Goal: Information Seeking & Learning: Learn about a topic

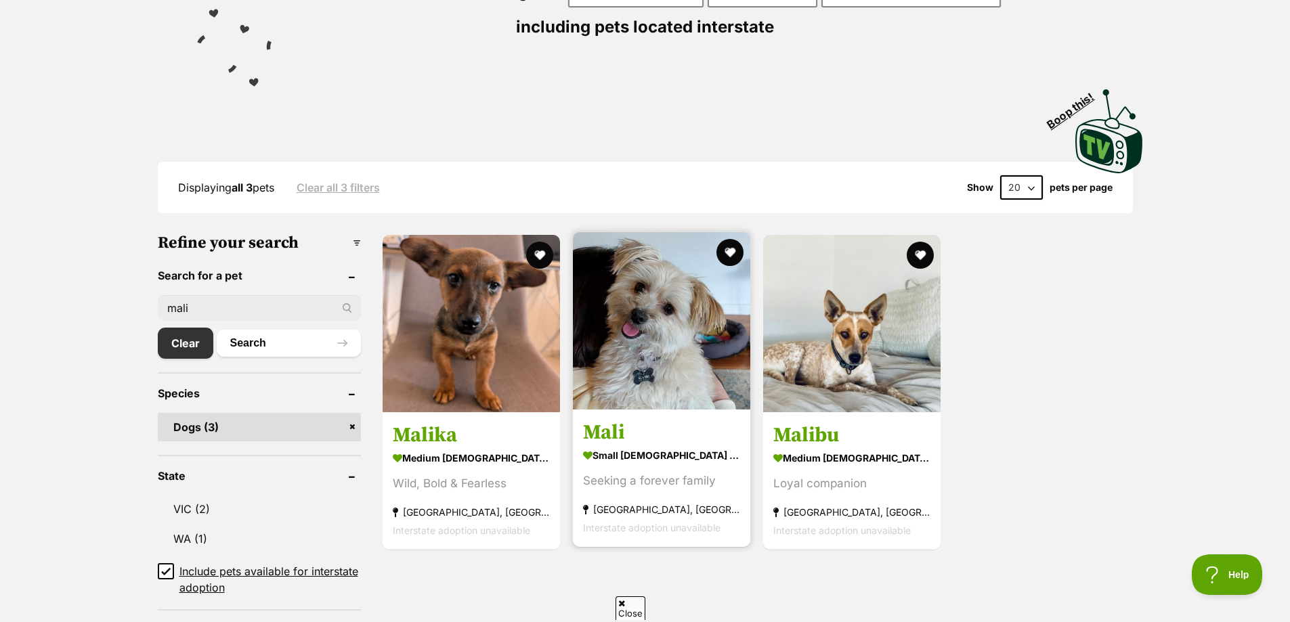
click at [665, 359] on img at bounding box center [661, 320] width 177 height 177
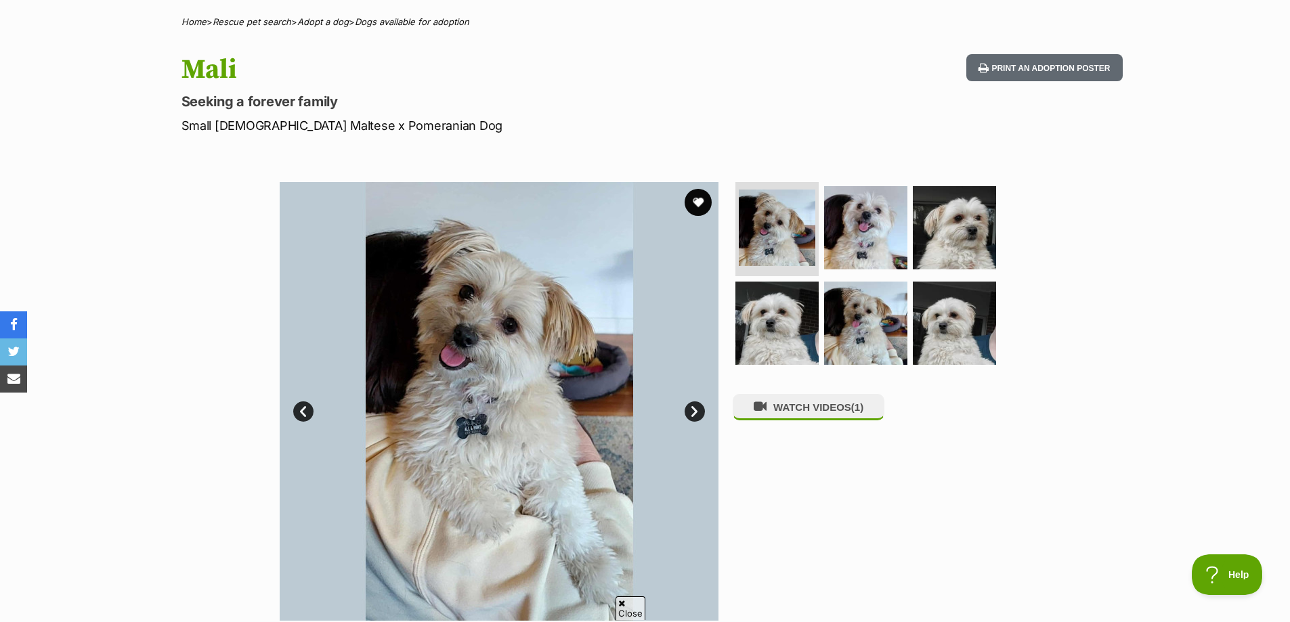
scroll to position [135, 0]
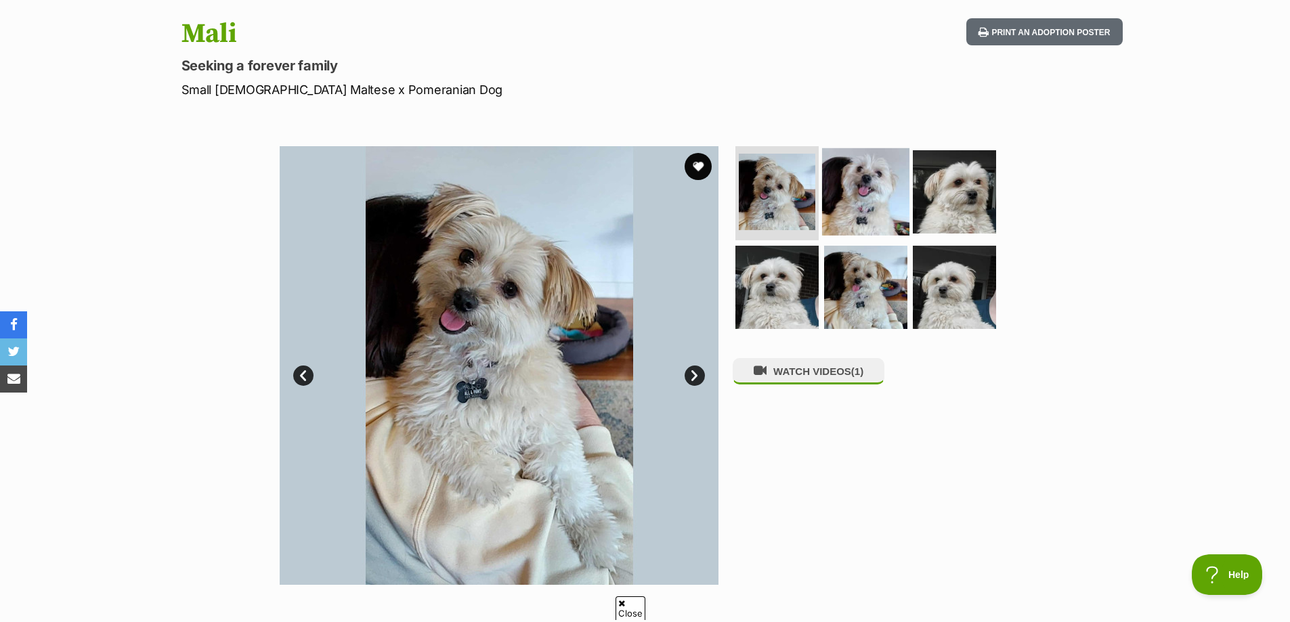
click at [864, 202] on img at bounding box center [865, 191] width 87 height 87
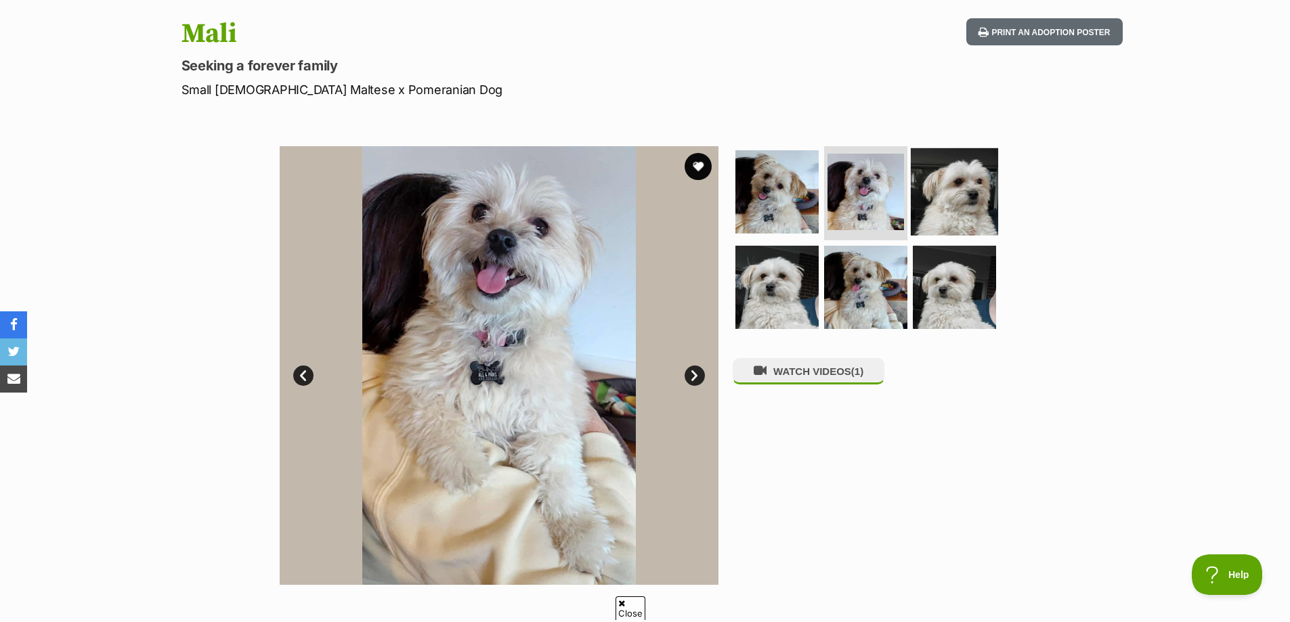
click at [957, 179] on img at bounding box center [953, 191] width 87 height 87
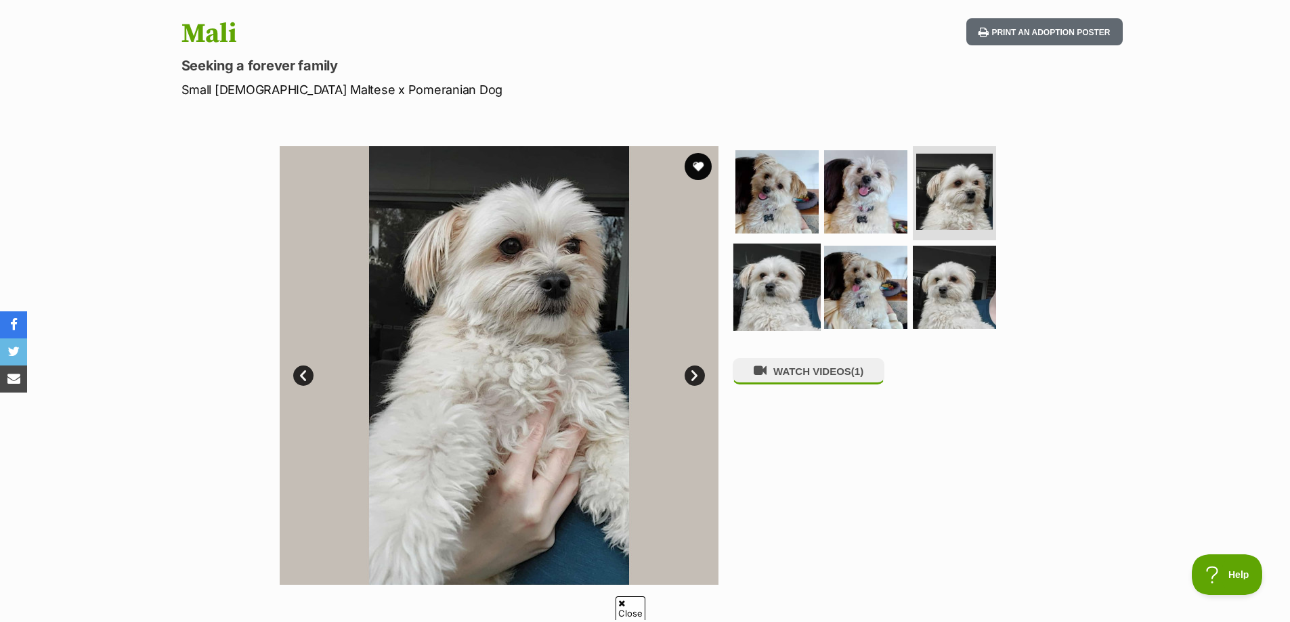
click at [780, 290] on img at bounding box center [776, 287] width 87 height 87
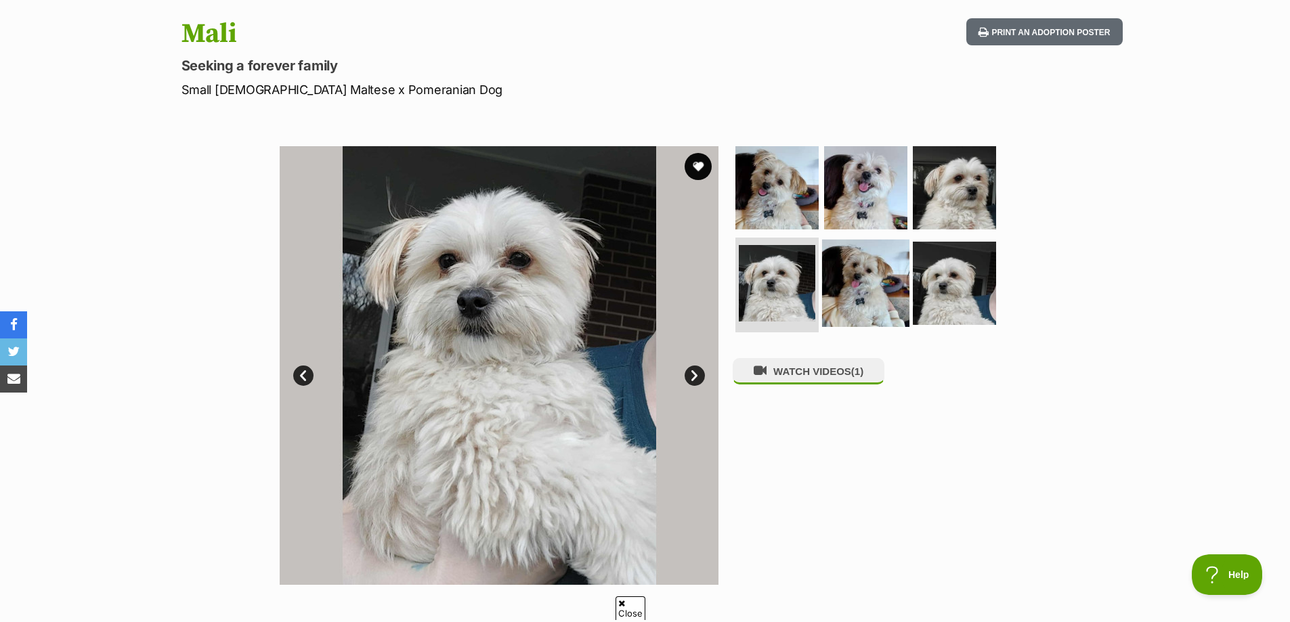
click at [847, 298] on img at bounding box center [865, 283] width 87 height 87
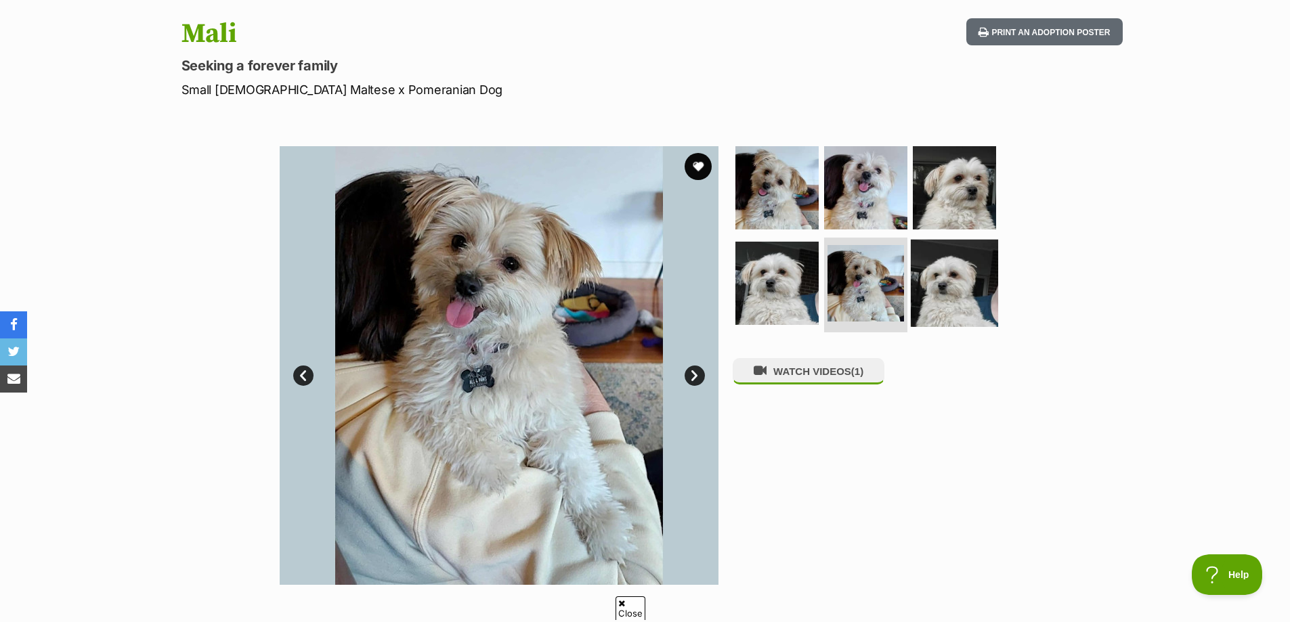
click at [941, 291] on img at bounding box center [953, 283] width 87 height 87
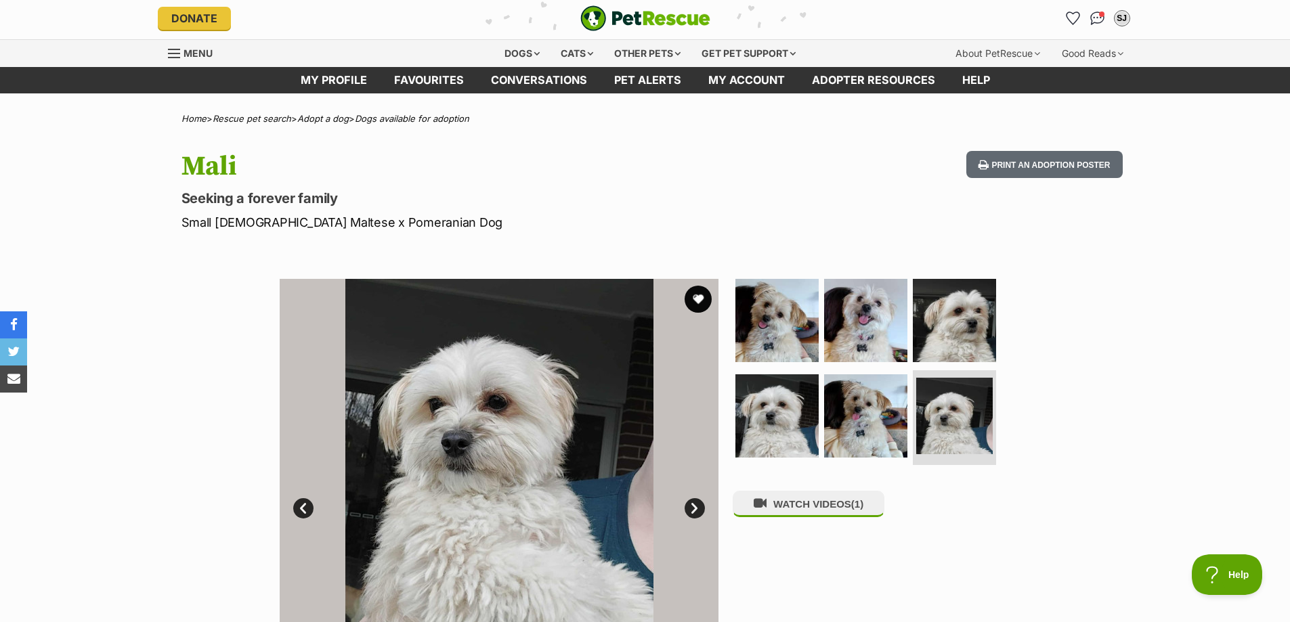
scroll to position [0, 0]
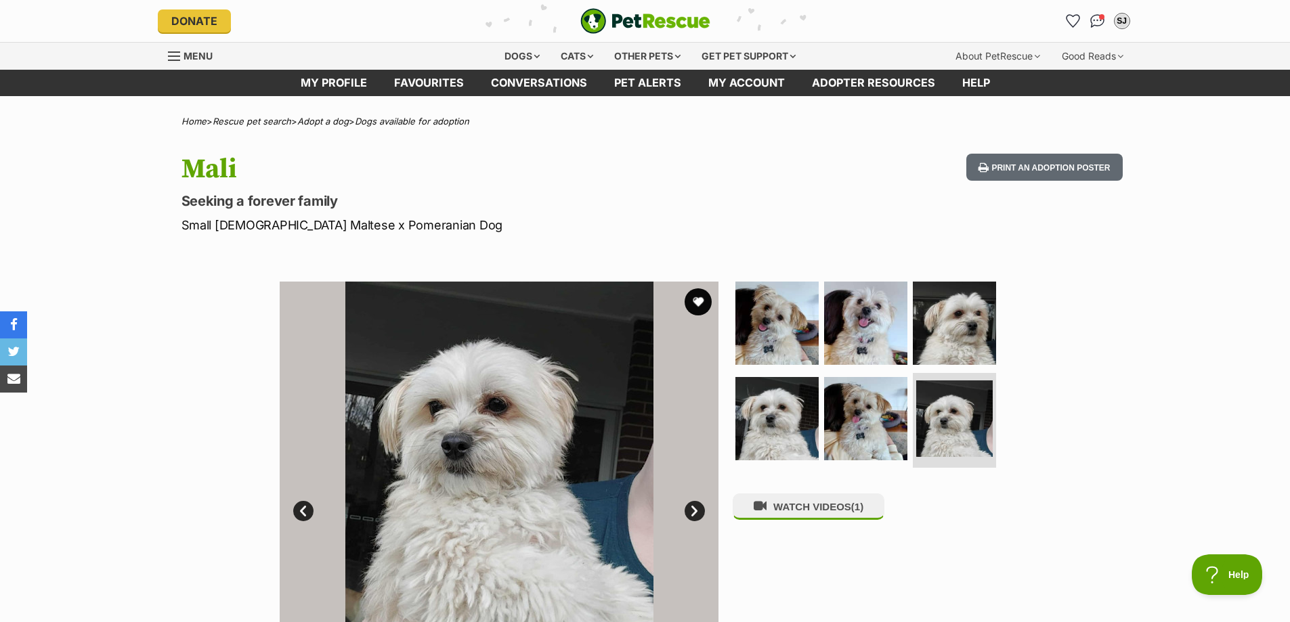
drag, startPoint x: 188, startPoint y: 169, endPoint x: 242, endPoint y: 167, distance: 54.2
click at [242, 167] on h1 "Mali" at bounding box center [467, 169] width 573 height 31
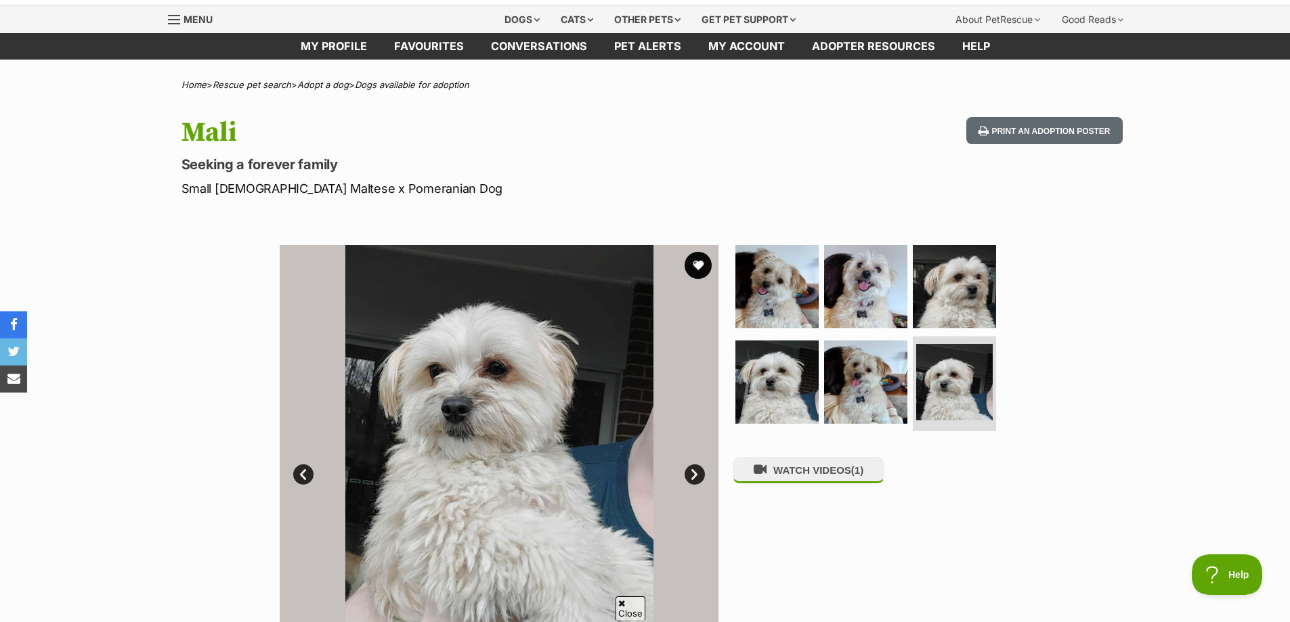
scroll to position [135, 0]
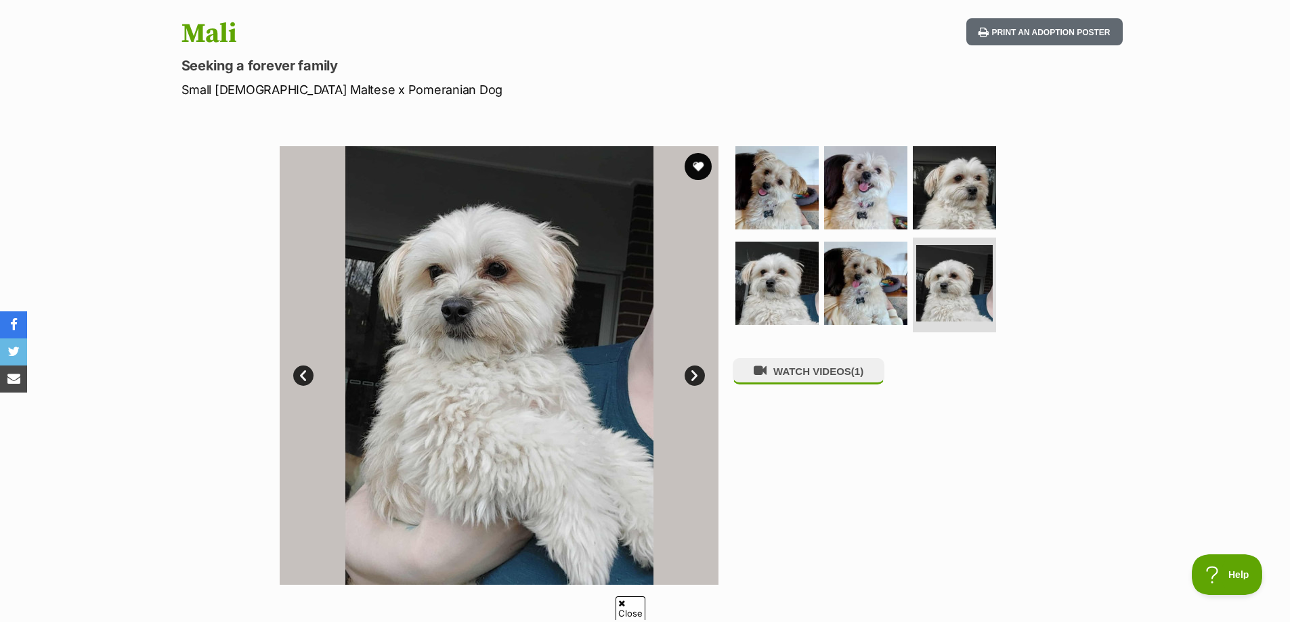
click at [349, 90] on p "Small Male Maltese x Pomeranian Dog" at bounding box center [467, 90] width 573 height 18
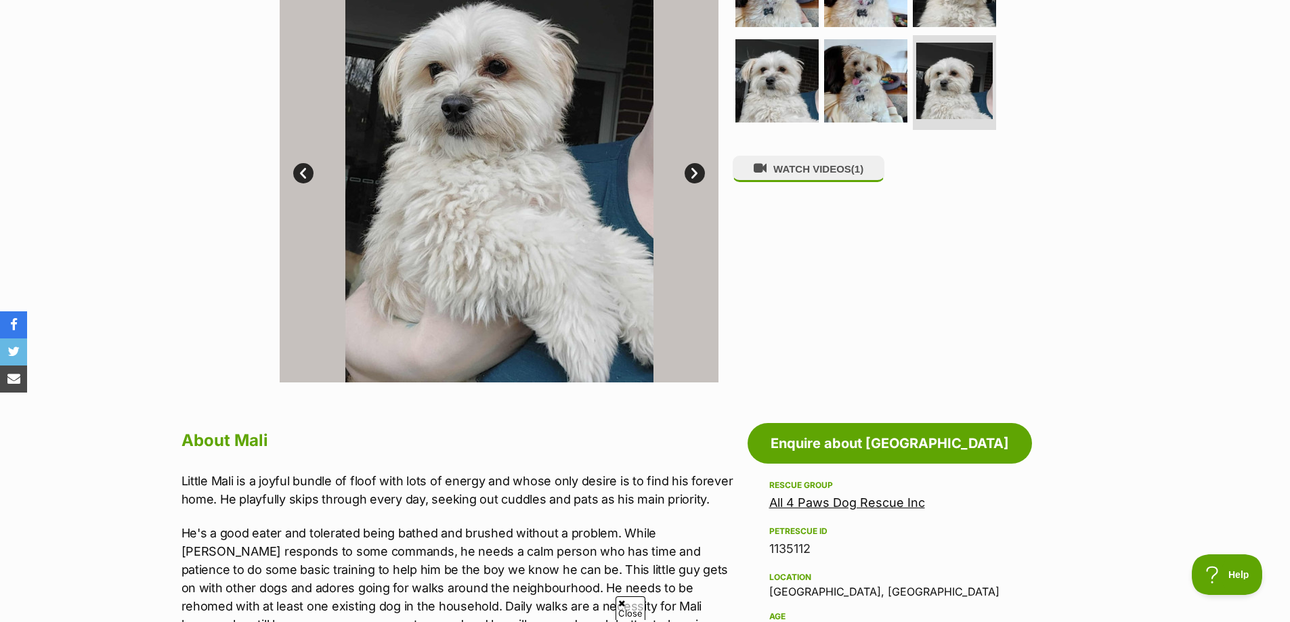
scroll to position [338, 0]
click at [406, 552] on p "He's a good eater and tolerated being bathed and brushed without a problem. Whi…" at bounding box center [460, 587] width 559 height 128
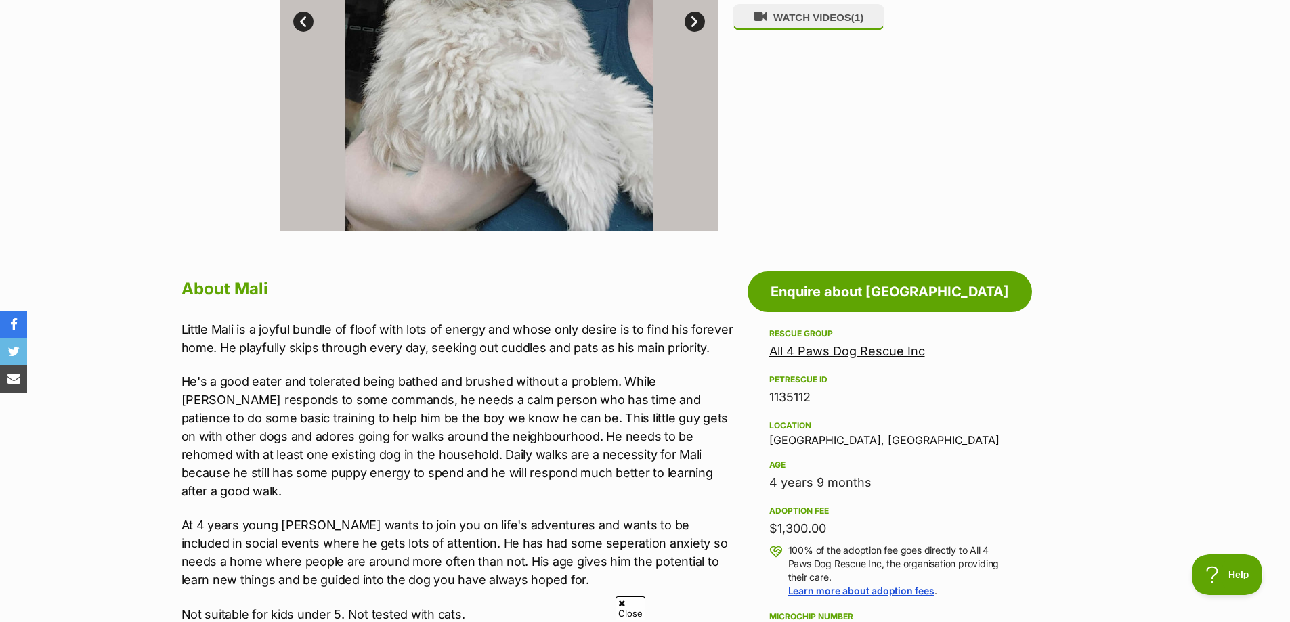
scroll to position [474, 0]
